Goal: Find contact information: Find contact information

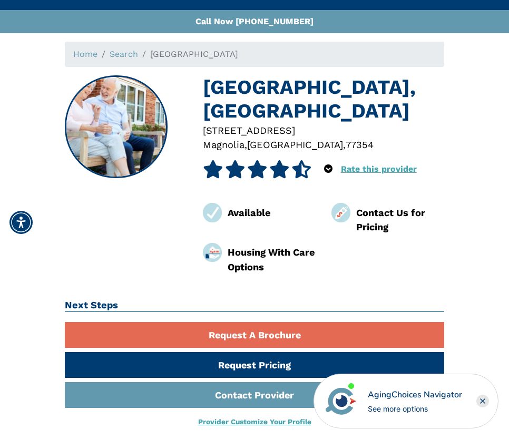
scroll to position [43, 0]
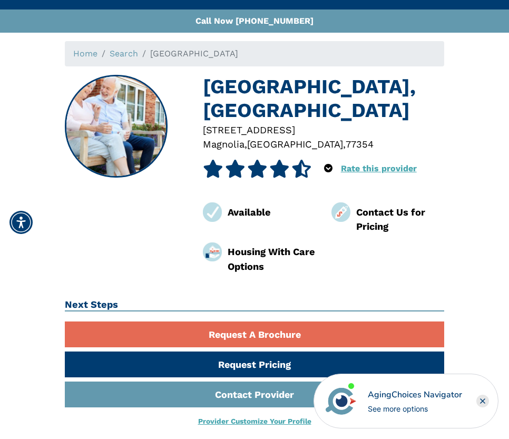
click at [488, 402] on rect "Close" at bounding box center [483, 401] width 13 height 13
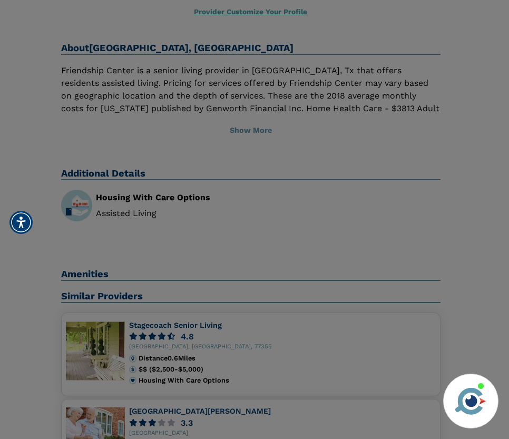
scroll to position [285, 0]
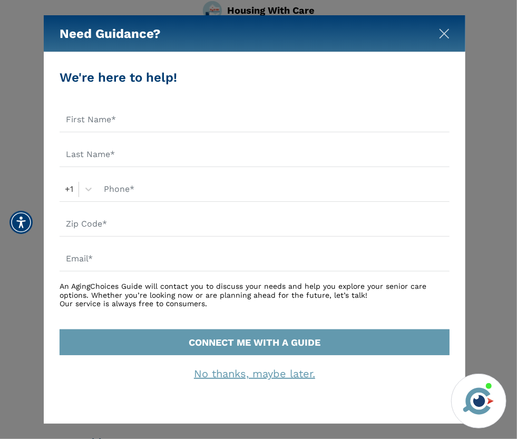
click at [446, 38] on img "Close" at bounding box center [444, 33] width 11 height 11
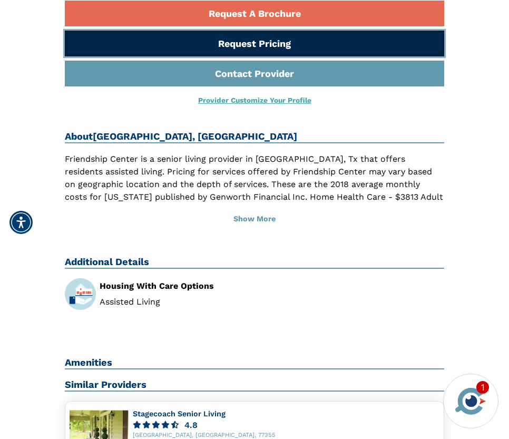
scroll to position [365, 0]
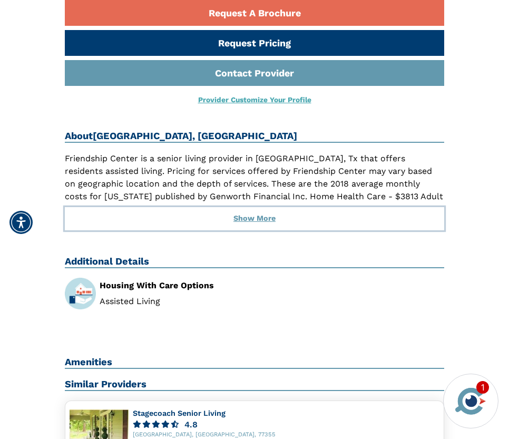
click at [264, 219] on button "Show More" at bounding box center [255, 218] width 380 height 23
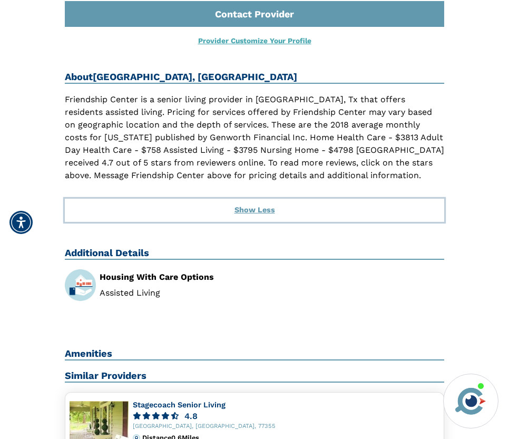
scroll to position [426, 0]
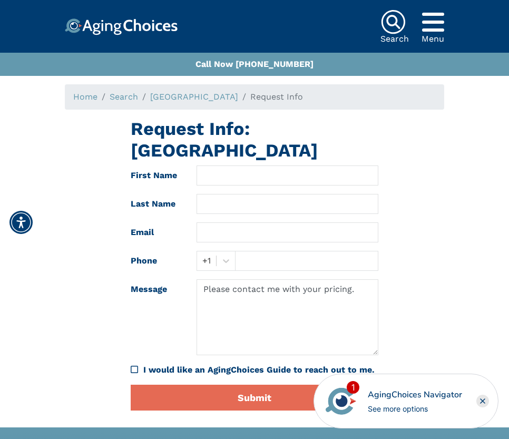
click at [432, 27] on icon "Popover trigger" at bounding box center [433, 21] width 22 height 25
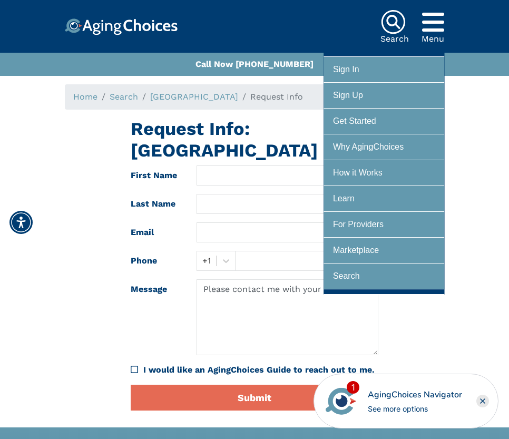
click at [479, 160] on div "Home Search Friendship Center Request Info Request Info: Friendship Center Firs…" at bounding box center [254, 251] width 493 height 335
